Goal: Ask a question

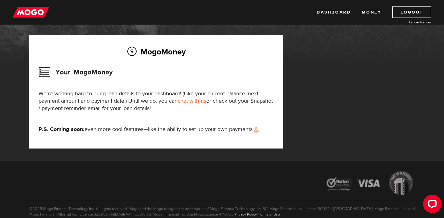
scroll to position [75, 0]
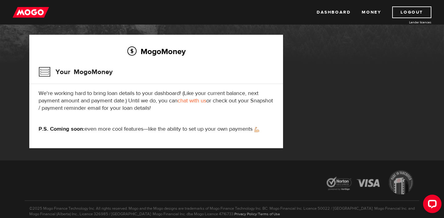
click at [188, 101] on link "chat with us" at bounding box center [191, 100] width 29 height 7
click at [395, 46] on div "MogoMoney Your MogoMoney application Expired Your MogoMoney credit decision has…" at bounding box center [222, 77] width 394 height 168
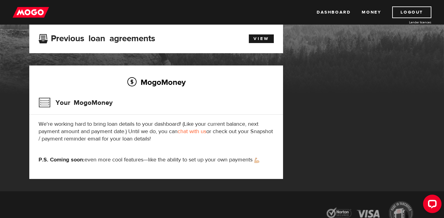
scroll to position [38, 0]
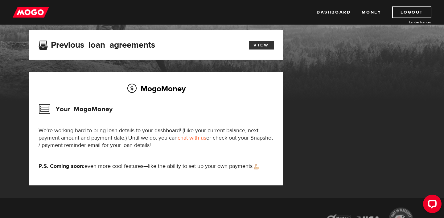
click at [264, 47] on link "View" at bounding box center [261, 45] width 25 height 9
